Goal: Task Accomplishment & Management: Use online tool/utility

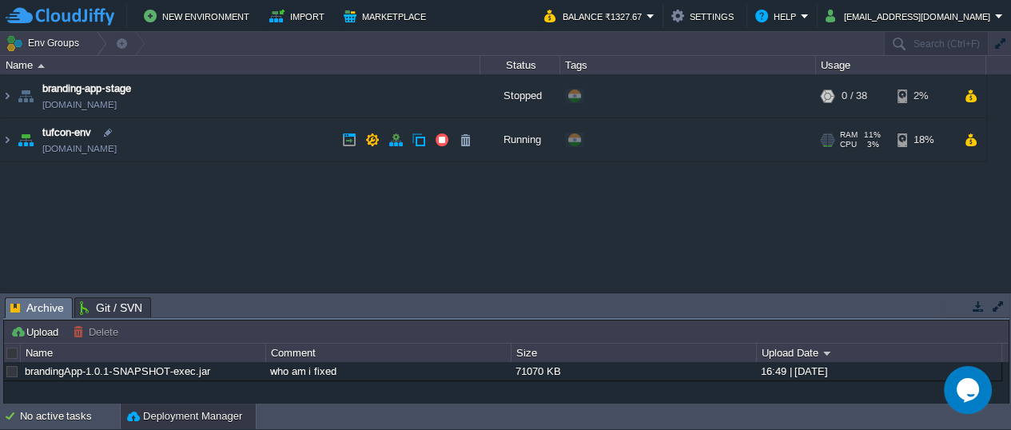
click at [28, 141] on img at bounding box center [25, 139] width 22 height 43
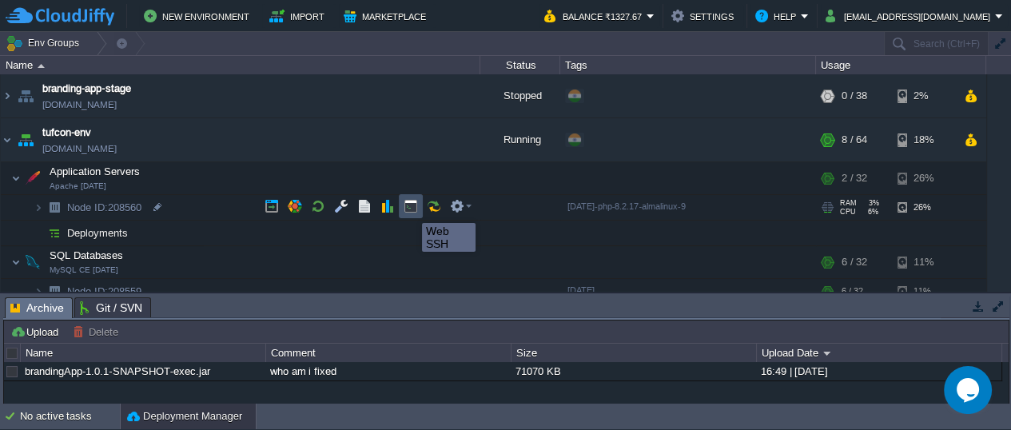
click at [410, 209] on button "button" at bounding box center [410, 206] width 14 height 14
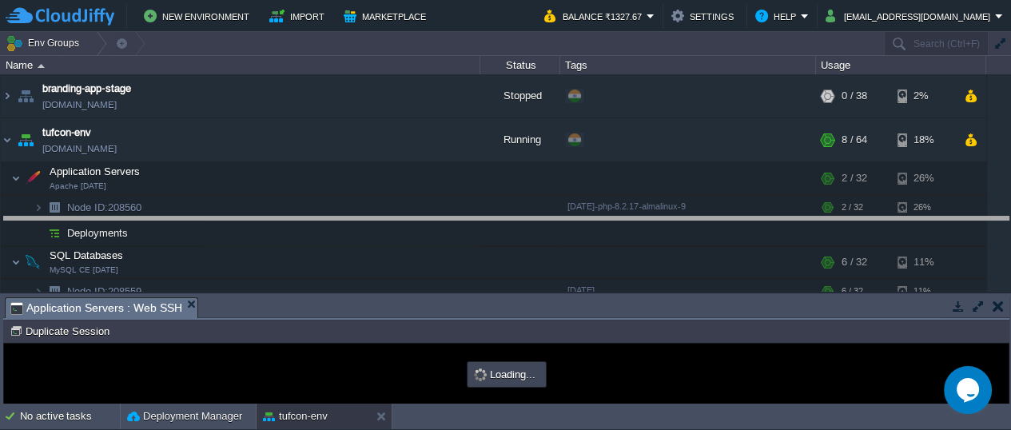
drag, startPoint x: 345, startPoint y: 303, endPoint x: 345, endPoint y: 216, distance: 87.1
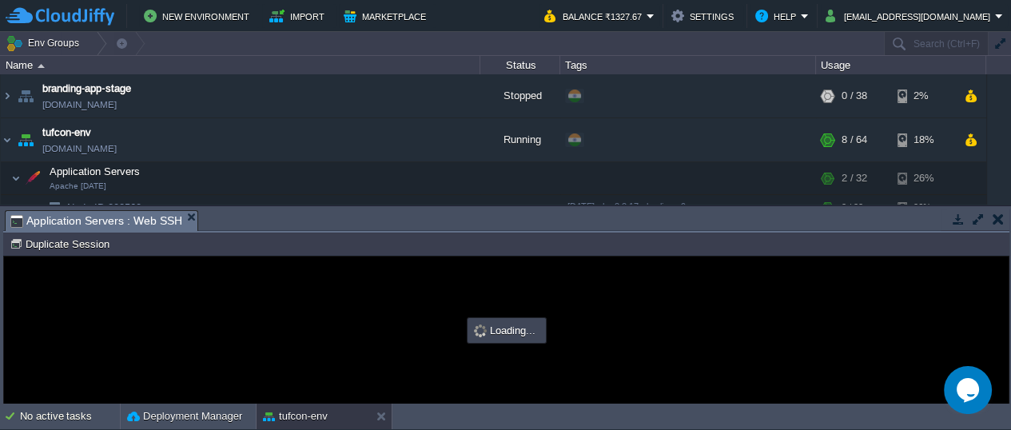
type input "#000000"
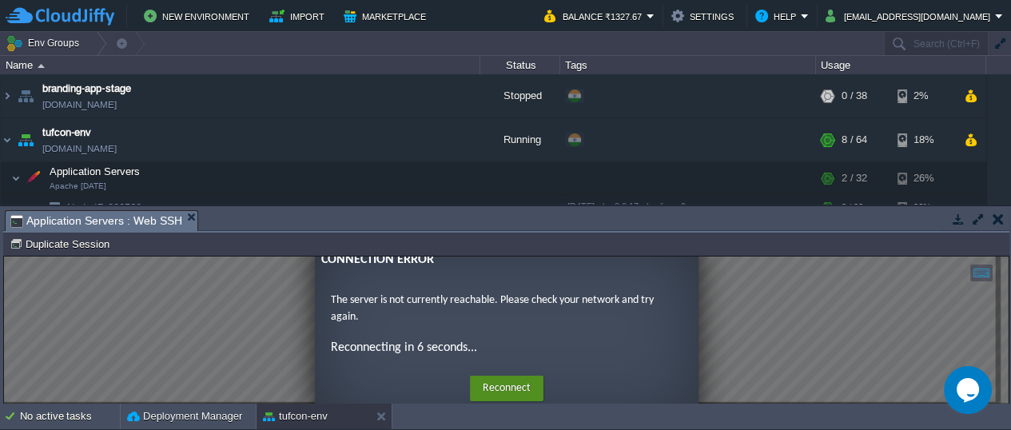
click at [486, 381] on button "Reconnect" at bounding box center [506, 388] width 73 height 26
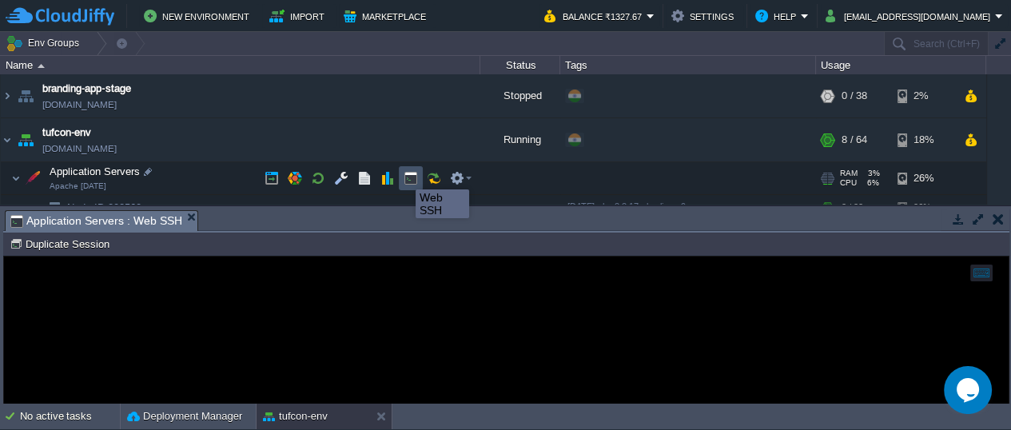
click at [403, 175] on button "button" at bounding box center [410, 178] width 14 height 14
click at [407, 178] on button "button" at bounding box center [410, 178] width 14 height 14
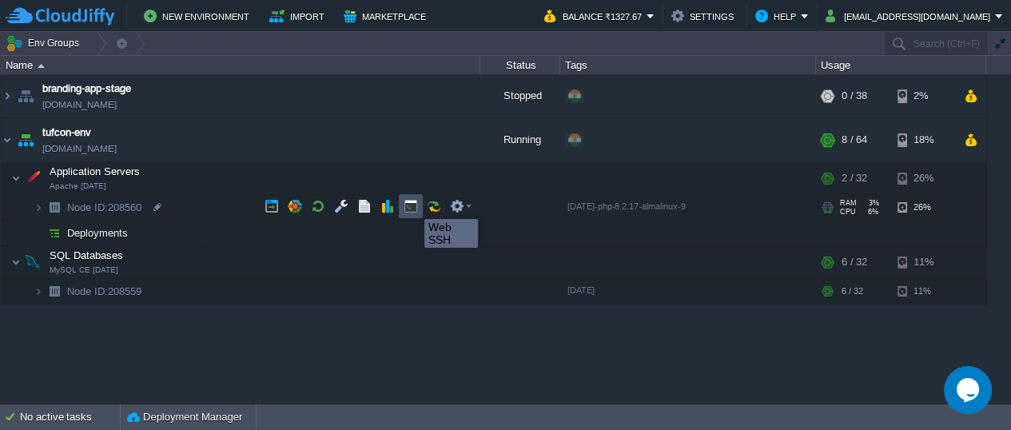
click at [412, 205] on button "button" at bounding box center [410, 206] width 14 height 14
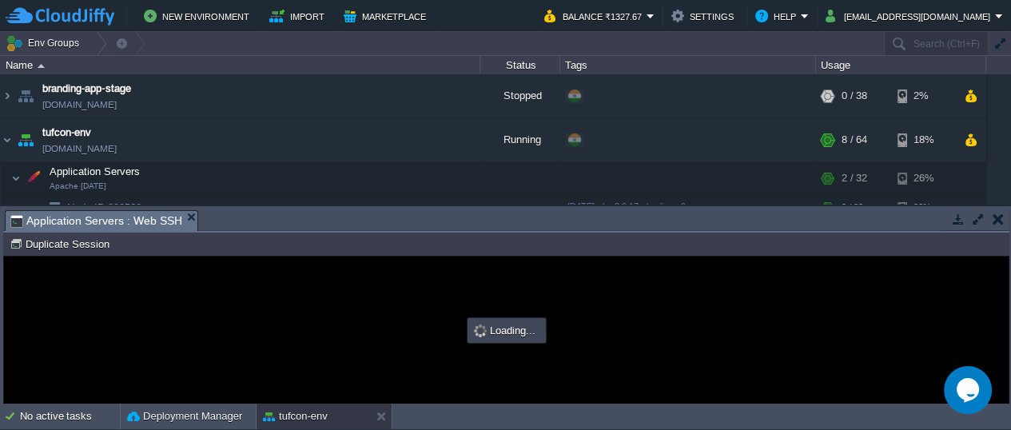
type input "#000000"
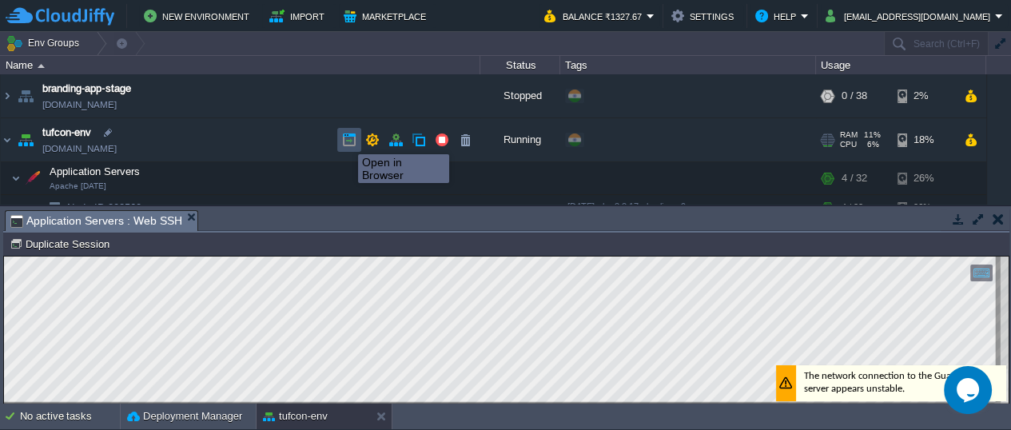
click at [346, 140] on button "button" at bounding box center [349, 140] width 14 height 14
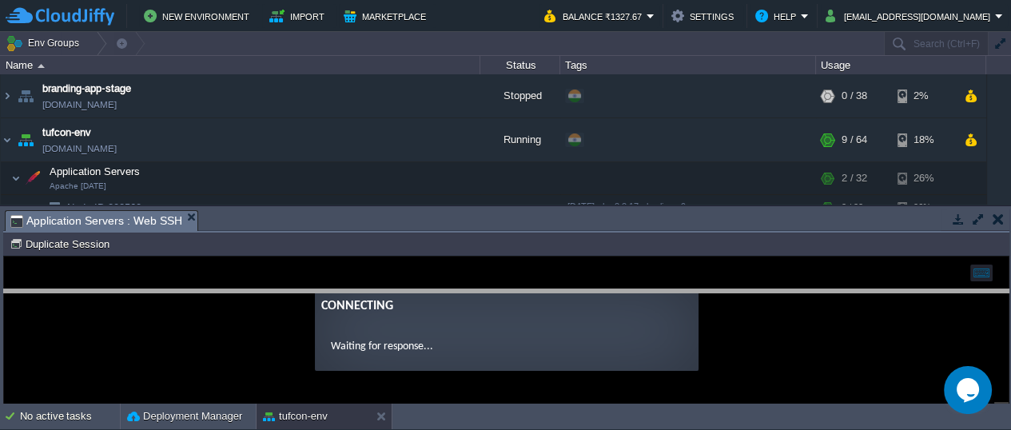
drag, startPoint x: 208, startPoint y: 218, endPoint x: 216, endPoint y: 296, distance: 77.9
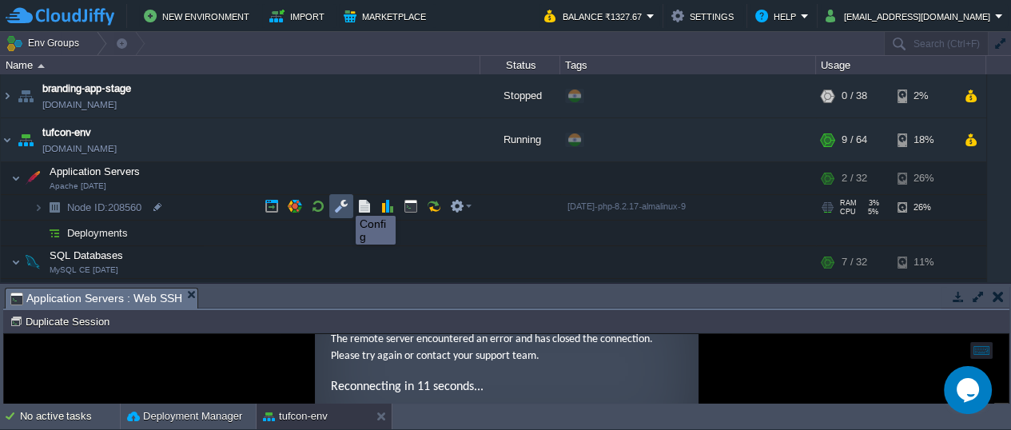
click at [344, 201] on button "button" at bounding box center [341, 206] width 14 height 14
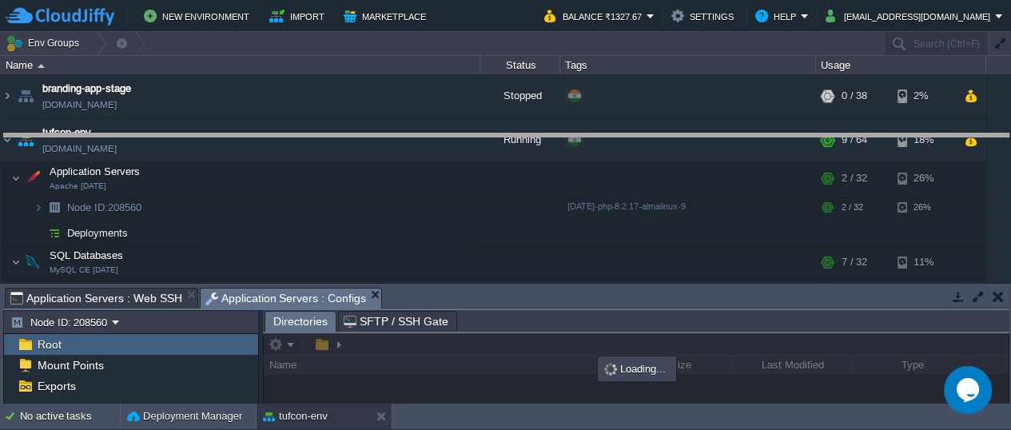
drag, startPoint x: 427, startPoint y: 295, endPoint x: 406, endPoint y: 141, distance: 154.8
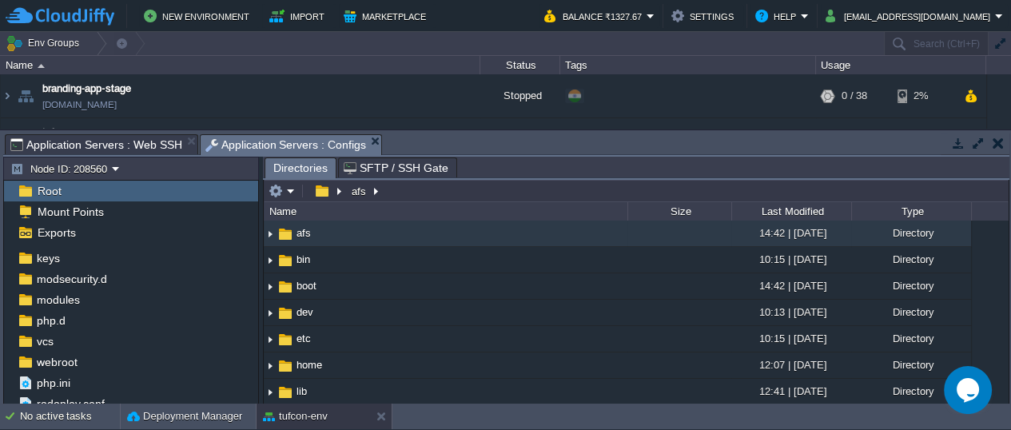
scroll to position [130, 0]
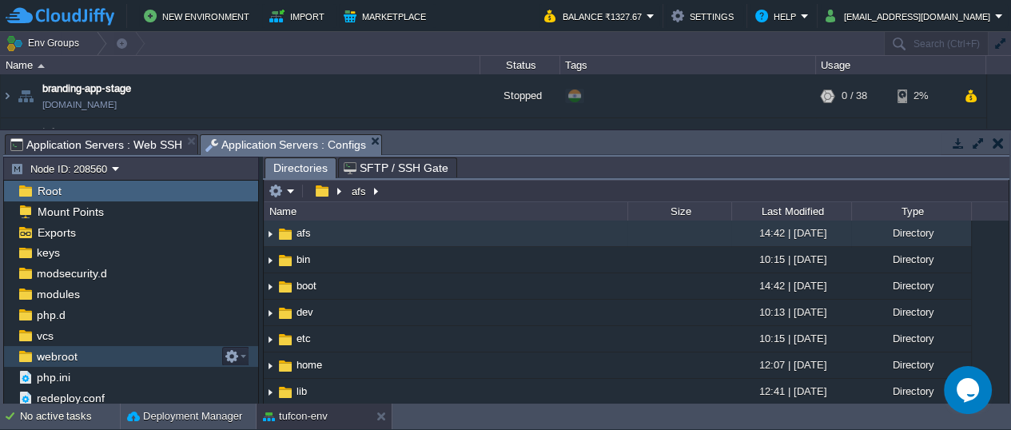
click at [71, 352] on span "webroot" at bounding box center [57, 356] width 46 height 14
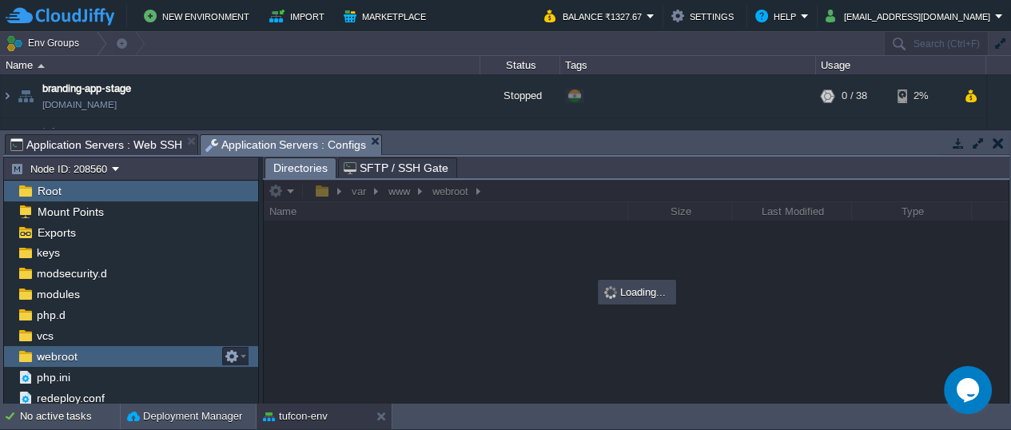
click at [71, 352] on span "webroot" at bounding box center [57, 356] width 46 height 14
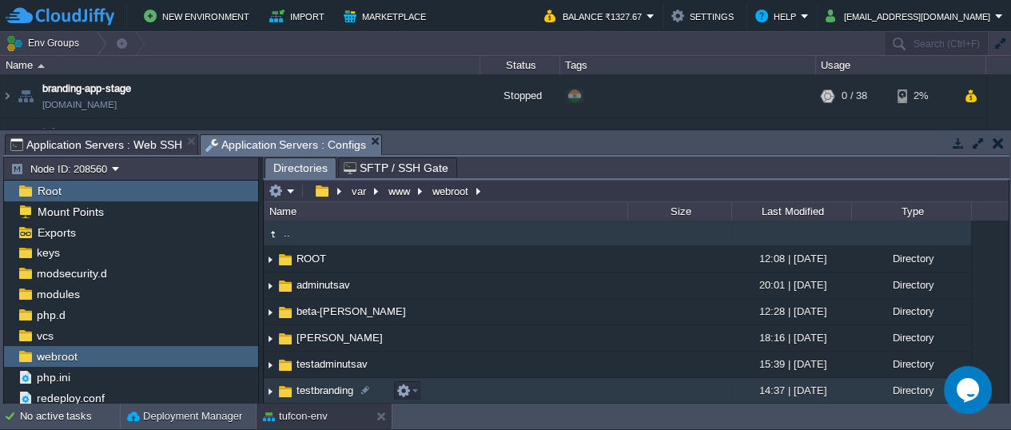
click at [300, 391] on span "testbranding" at bounding box center [325, 390] width 62 height 14
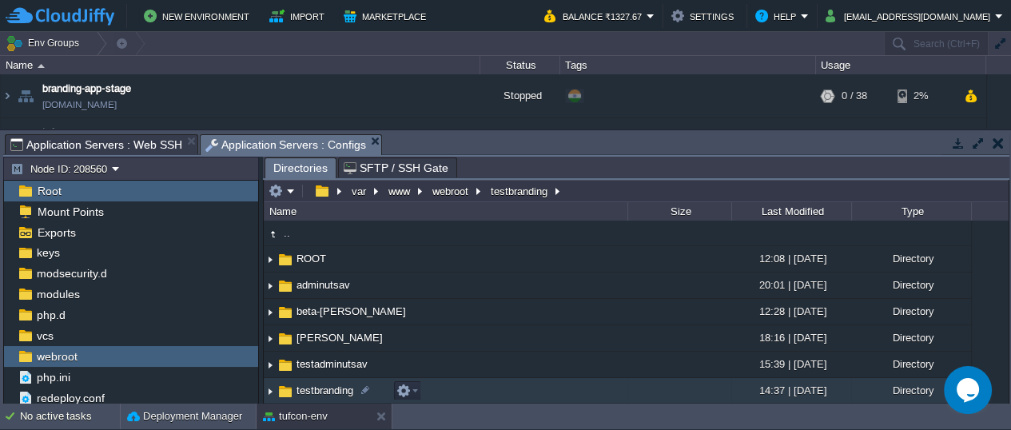
click at [300, 391] on span "testbranding" at bounding box center [325, 390] width 62 height 14
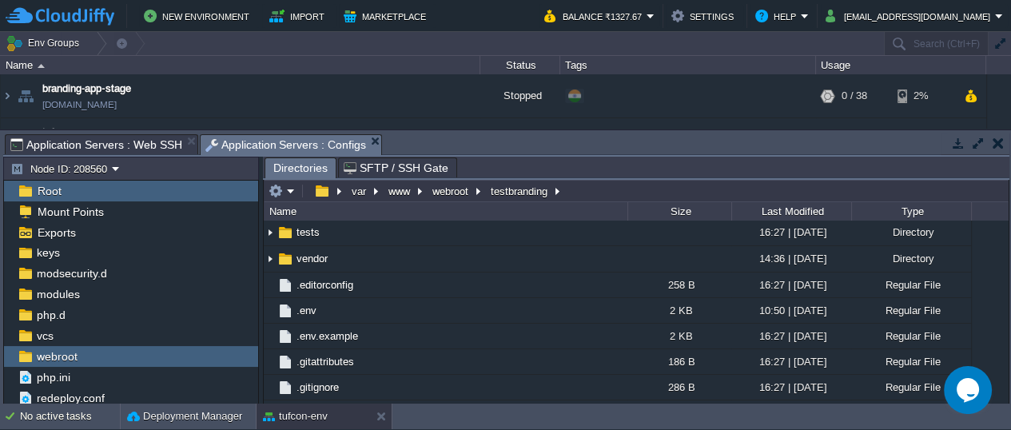
scroll to position [279, 0]
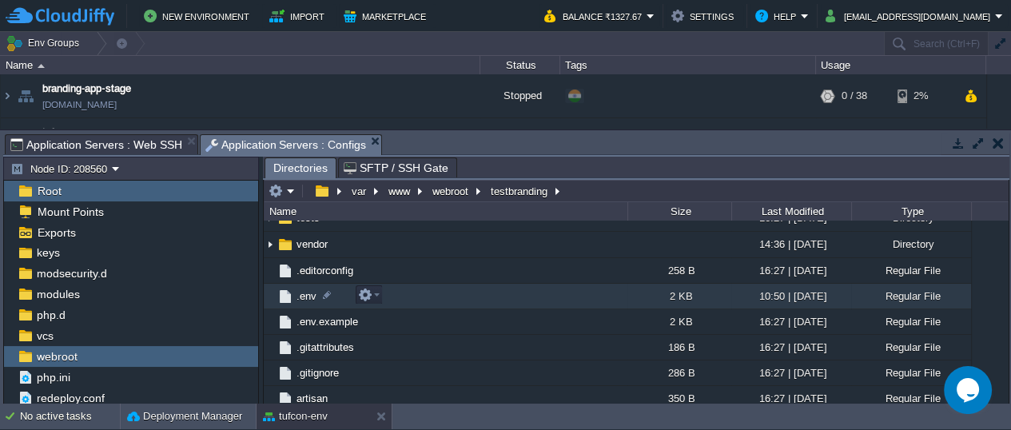
click at [296, 295] on span ".env" at bounding box center [306, 296] width 25 height 14
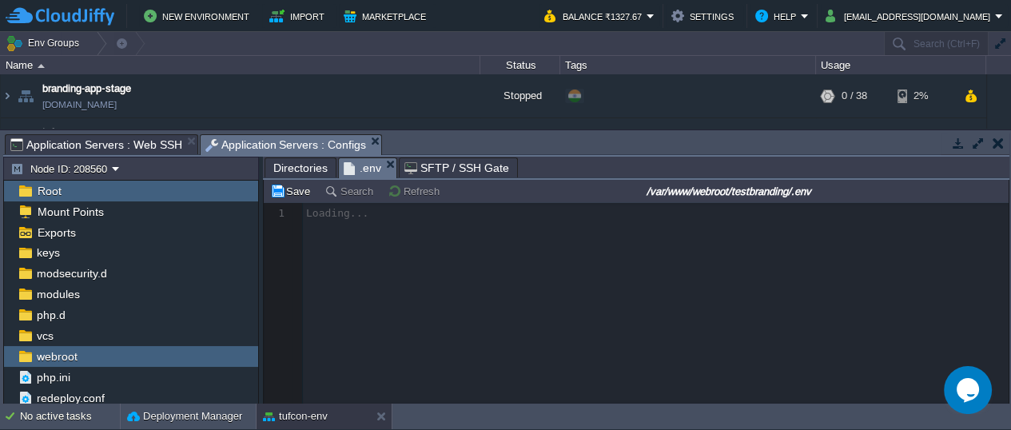
scroll to position [5, 0]
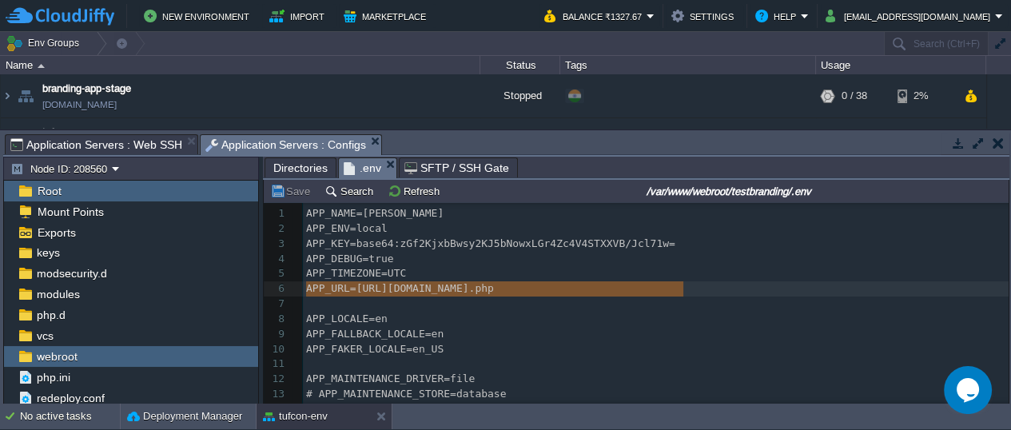
type textarea "APP_URL=[URL][DOMAIN_NAME]"
drag, startPoint x: 305, startPoint y: 287, endPoint x: 741, endPoint y: 282, distance: 436.2
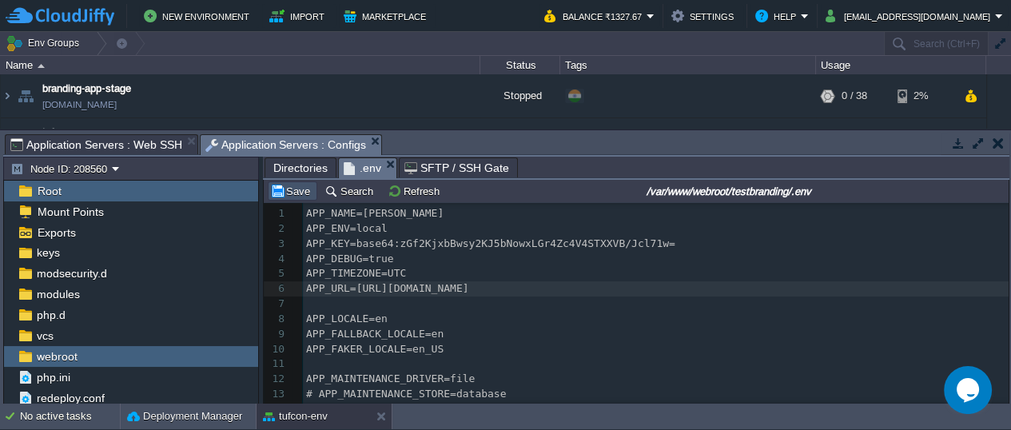
click at [290, 189] on button "Save" at bounding box center [292, 191] width 45 height 14
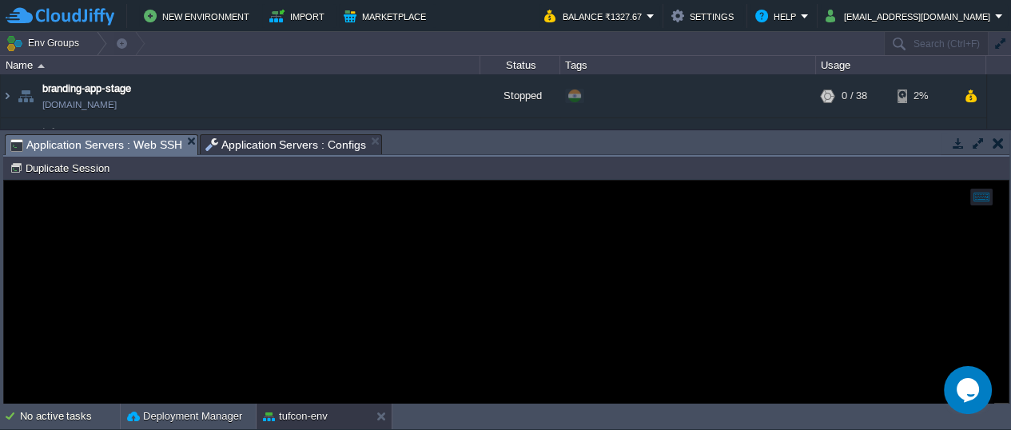
click at [135, 143] on span "Application Servers : Web SSH" at bounding box center [96, 145] width 172 height 20
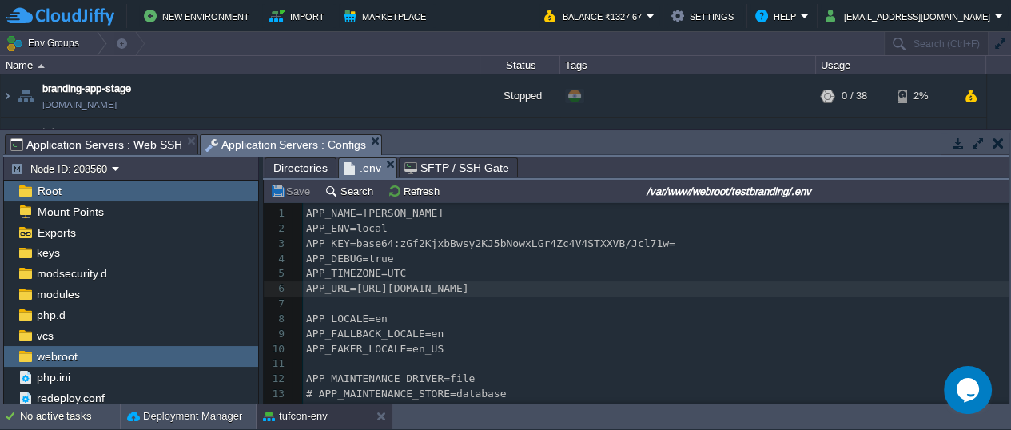
click at [241, 145] on span "Application Servers : Configs" at bounding box center [285, 145] width 161 height 20
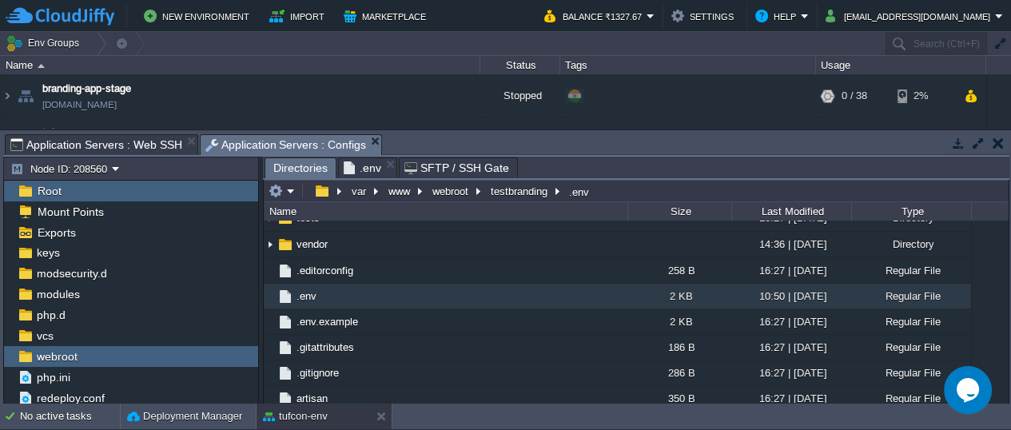
click at [298, 166] on span "Directories" at bounding box center [300, 168] width 54 height 20
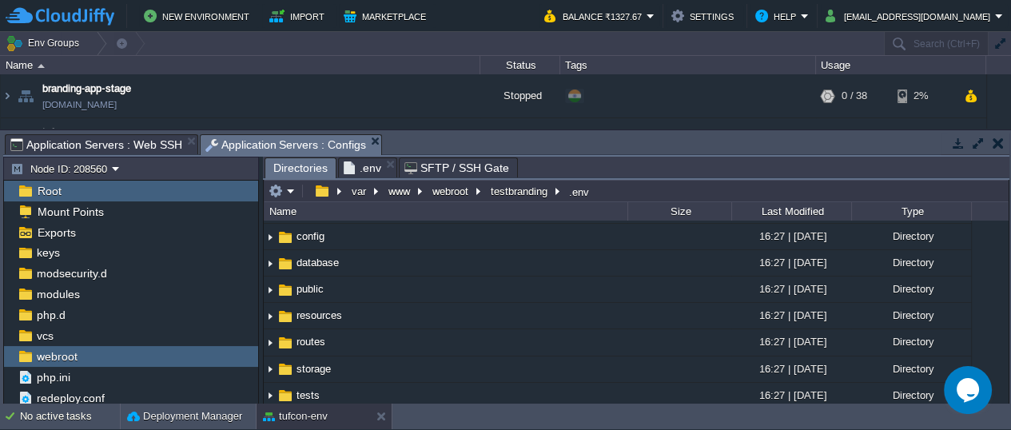
scroll to position [85, 0]
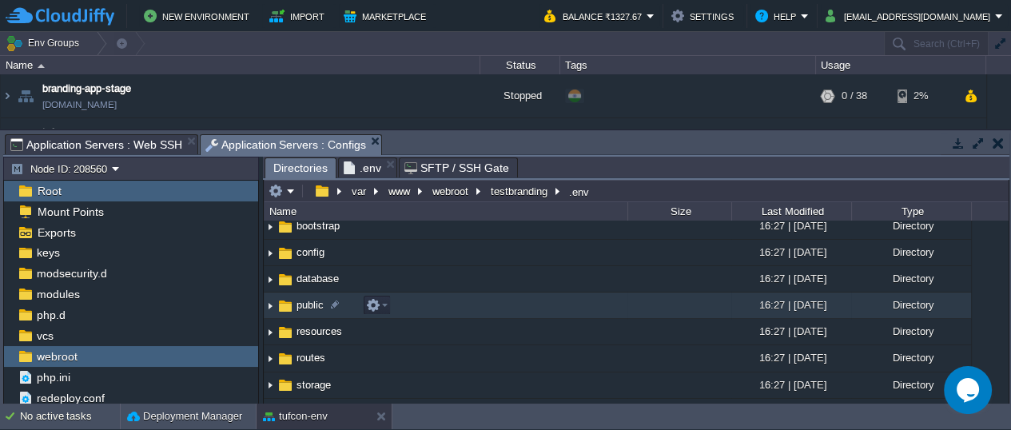
click at [289, 300] on img at bounding box center [285, 306] width 18 height 18
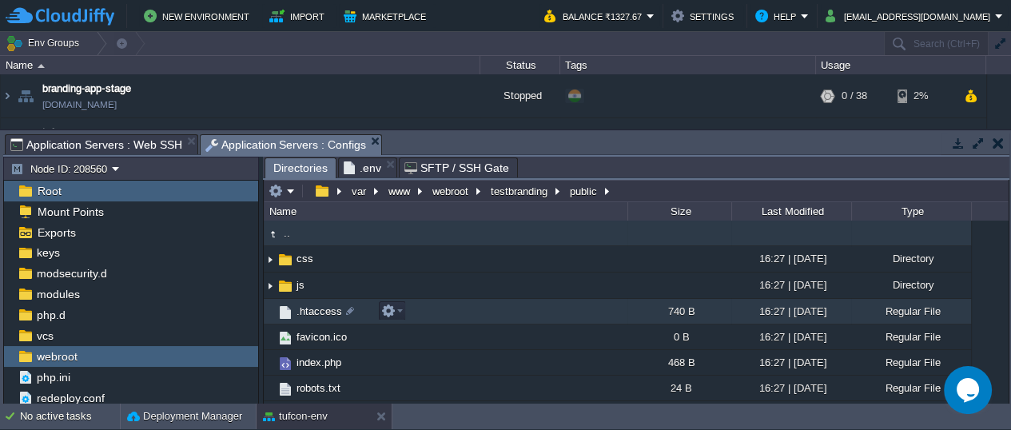
click at [308, 310] on span ".htaccess" at bounding box center [319, 311] width 50 height 14
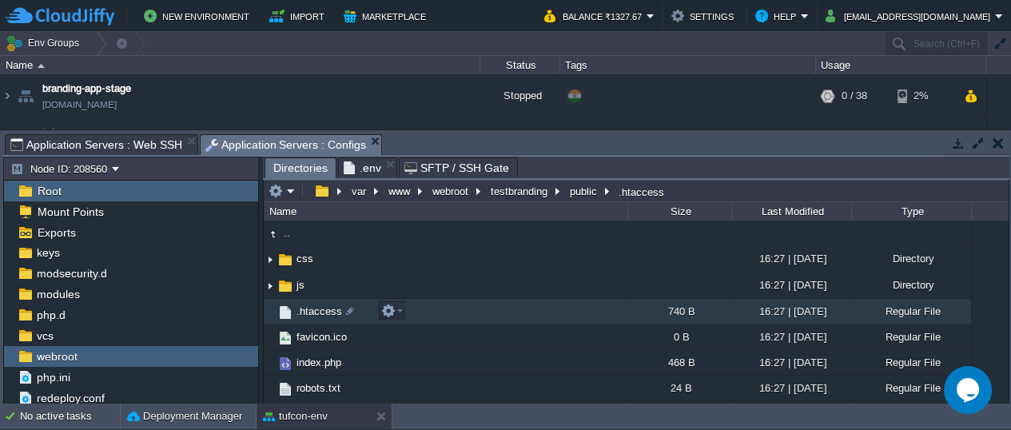
click at [308, 310] on span ".htaccess" at bounding box center [319, 311] width 50 height 14
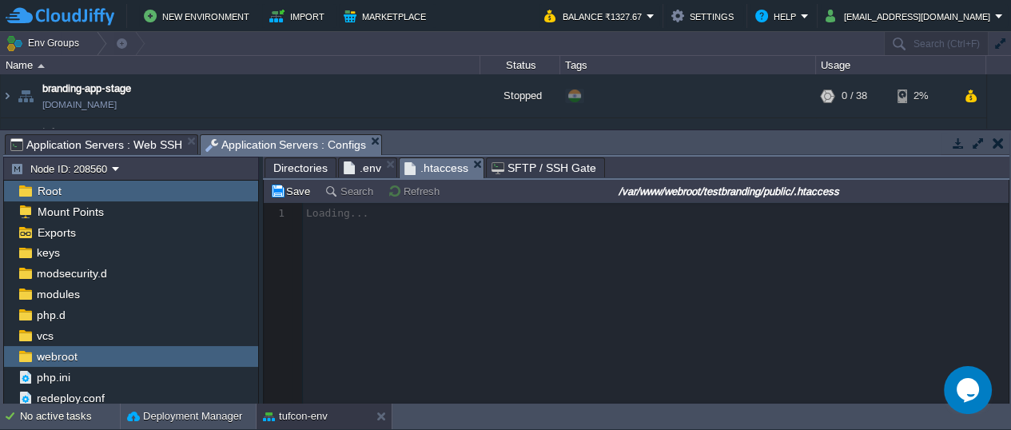
scroll to position [5, 0]
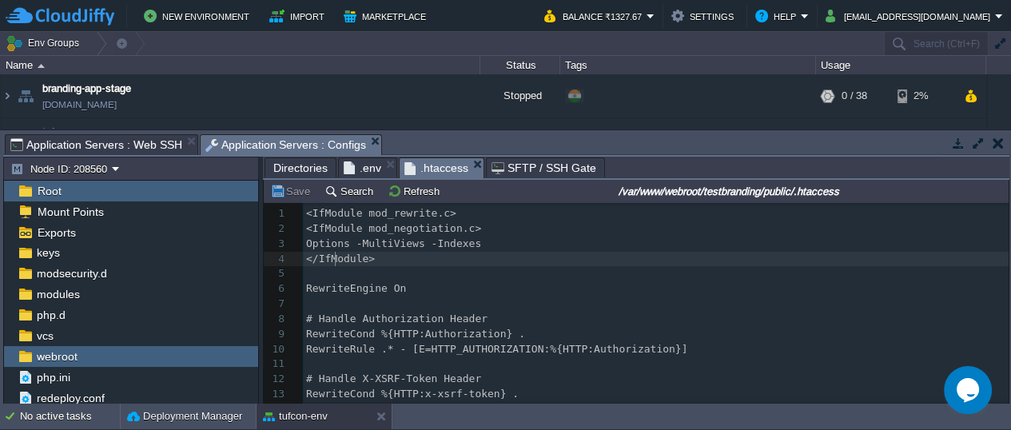
click at [333, 254] on span "</IfModule>" at bounding box center [340, 258] width 69 height 12
type textarea "<IfModule mod_rewrite.c> <IfModule mod_negotiation.c> Options -MultiViews -Inde…"
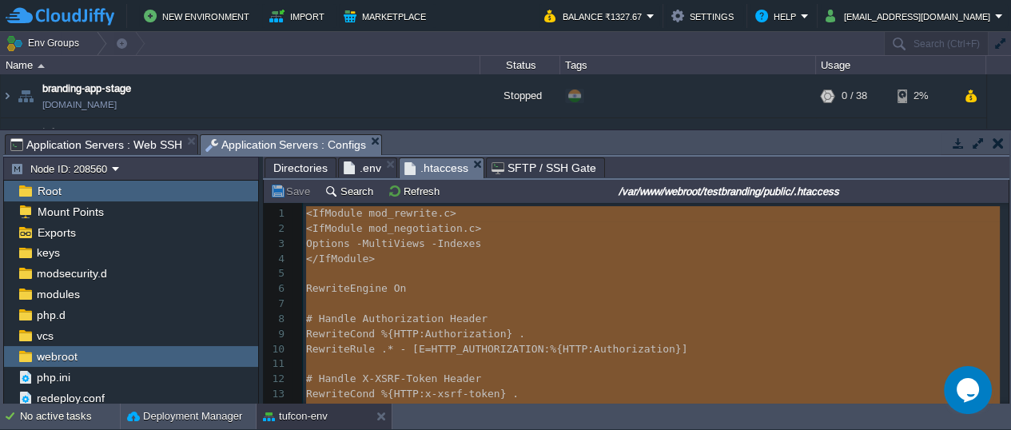
click at [376, 272] on pre "​" at bounding box center [655, 273] width 705 height 15
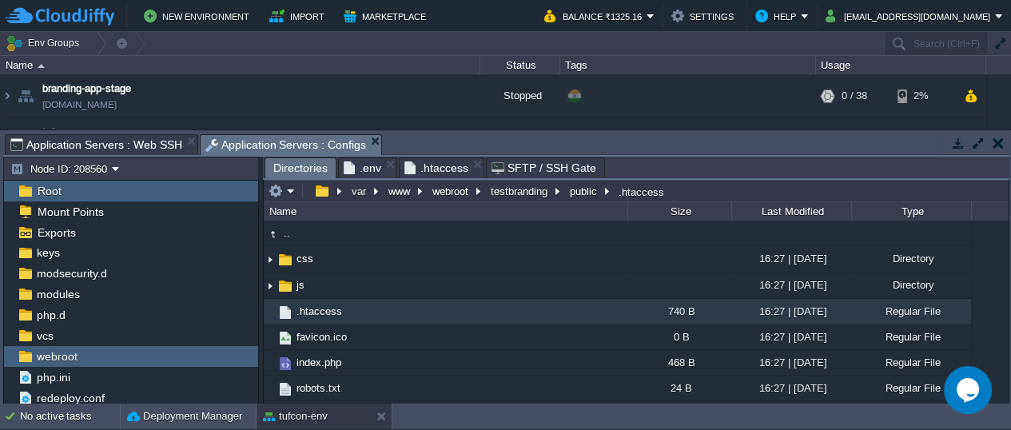
click at [309, 167] on span "Directories" at bounding box center [300, 168] width 54 height 20
click at [451, 187] on button "webroot" at bounding box center [451, 191] width 42 height 14
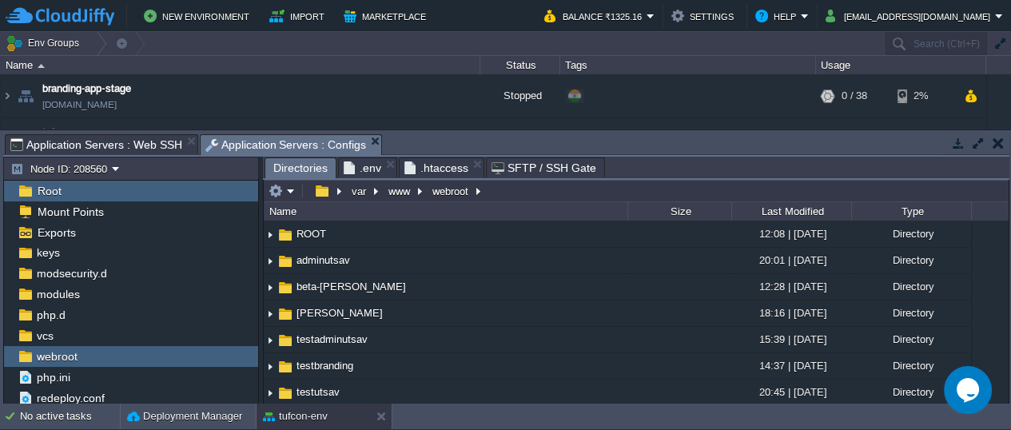
scroll to position [0, 0]
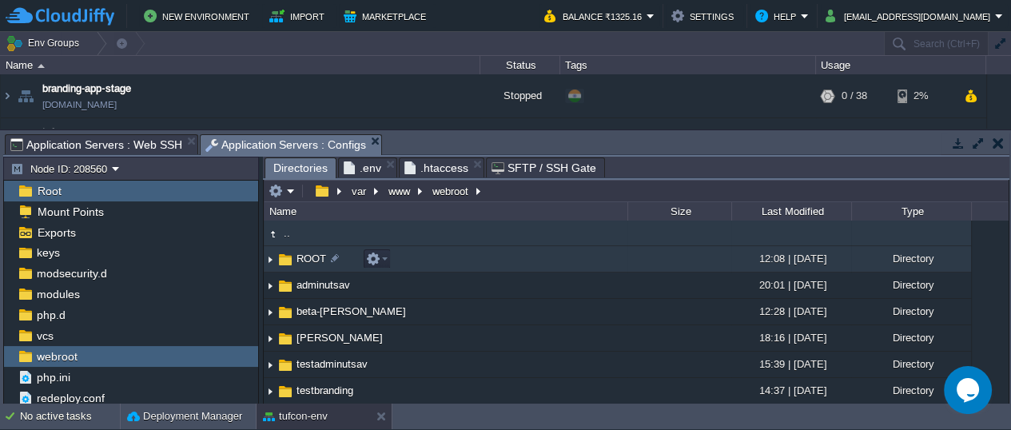
click at [285, 264] on img at bounding box center [285, 260] width 18 height 18
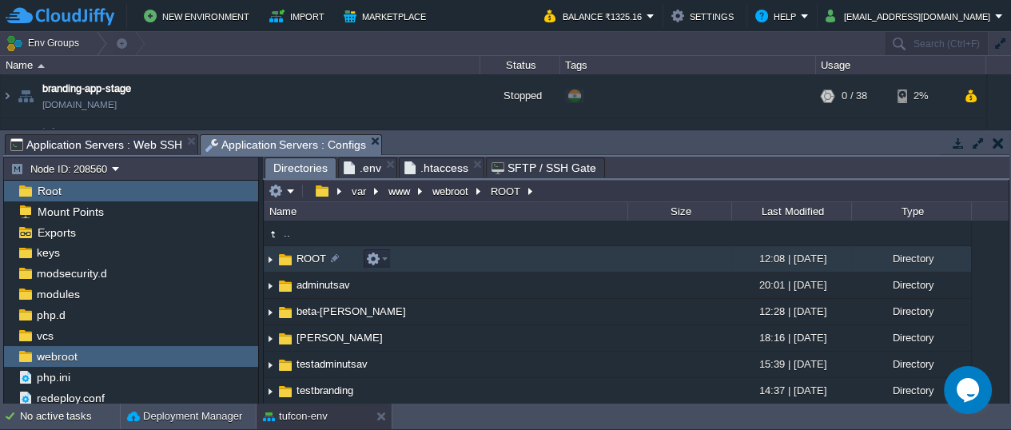
click at [285, 264] on img at bounding box center [285, 260] width 18 height 18
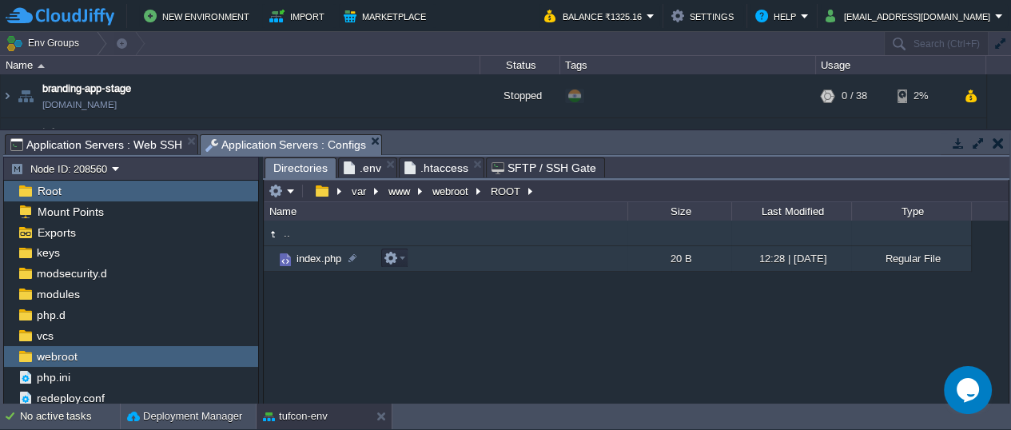
click at [303, 260] on span "index.php" at bounding box center [319, 259] width 50 height 14
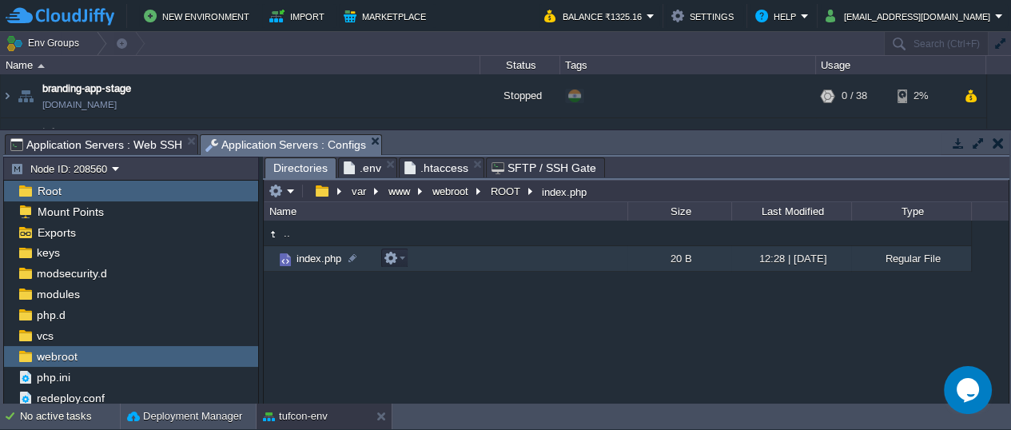
click at [303, 260] on span "index.php" at bounding box center [319, 259] width 50 height 14
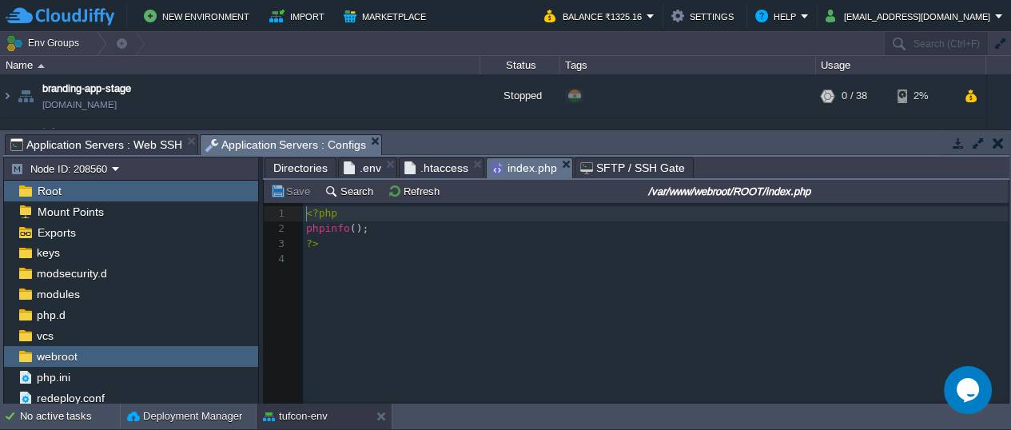
scroll to position [5, 0]
